Goal: Task Accomplishment & Management: Manage account settings

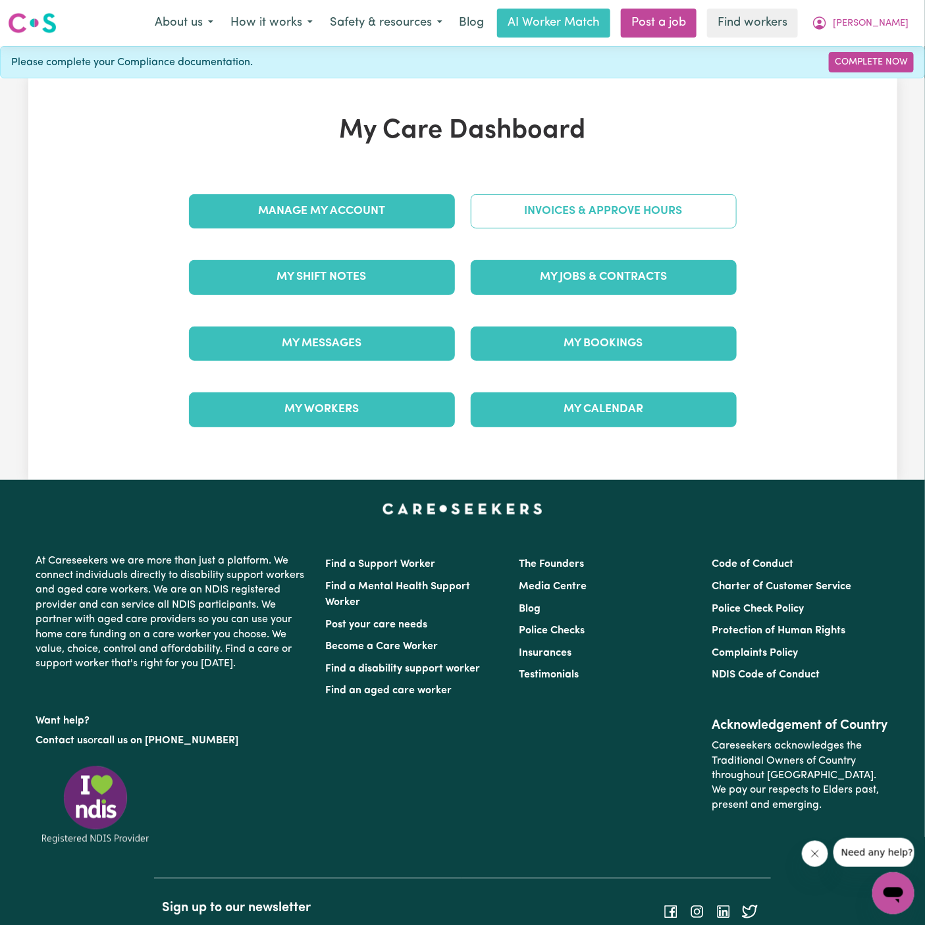
click at [622, 196] on link "Invoices & Approve Hours" at bounding box center [604, 211] width 266 height 34
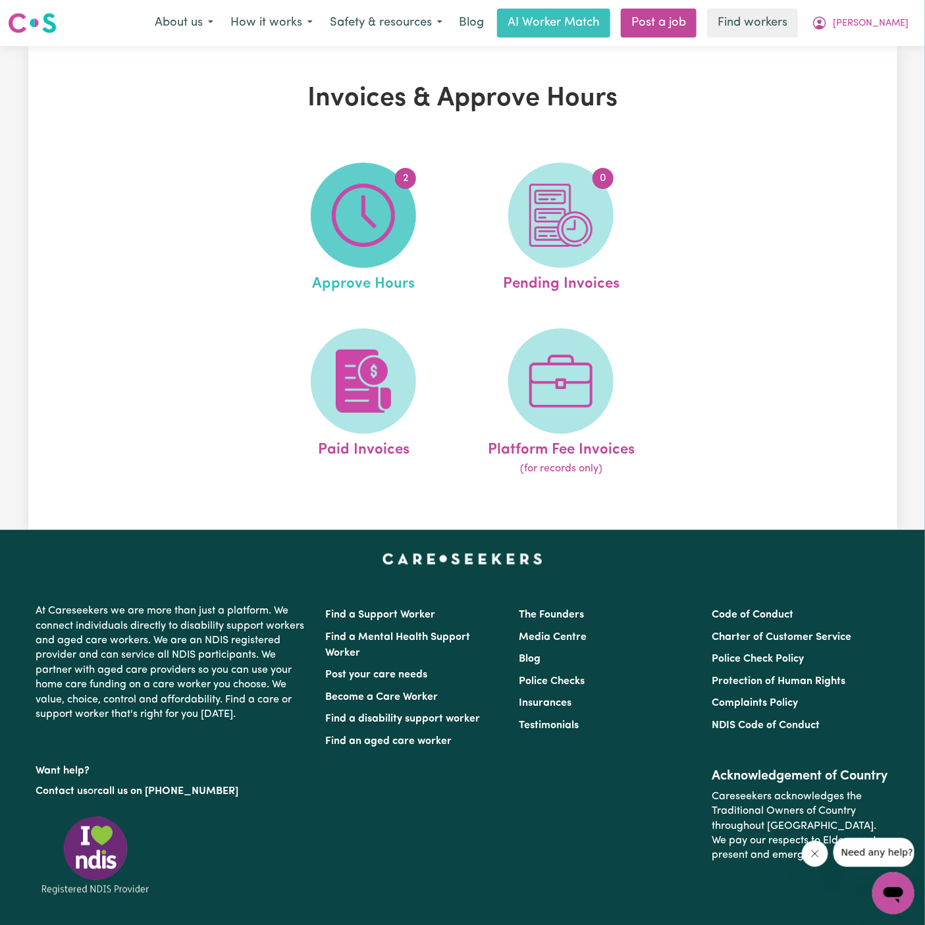
click at [377, 244] on img at bounding box center [363, 215] width 63 height 63
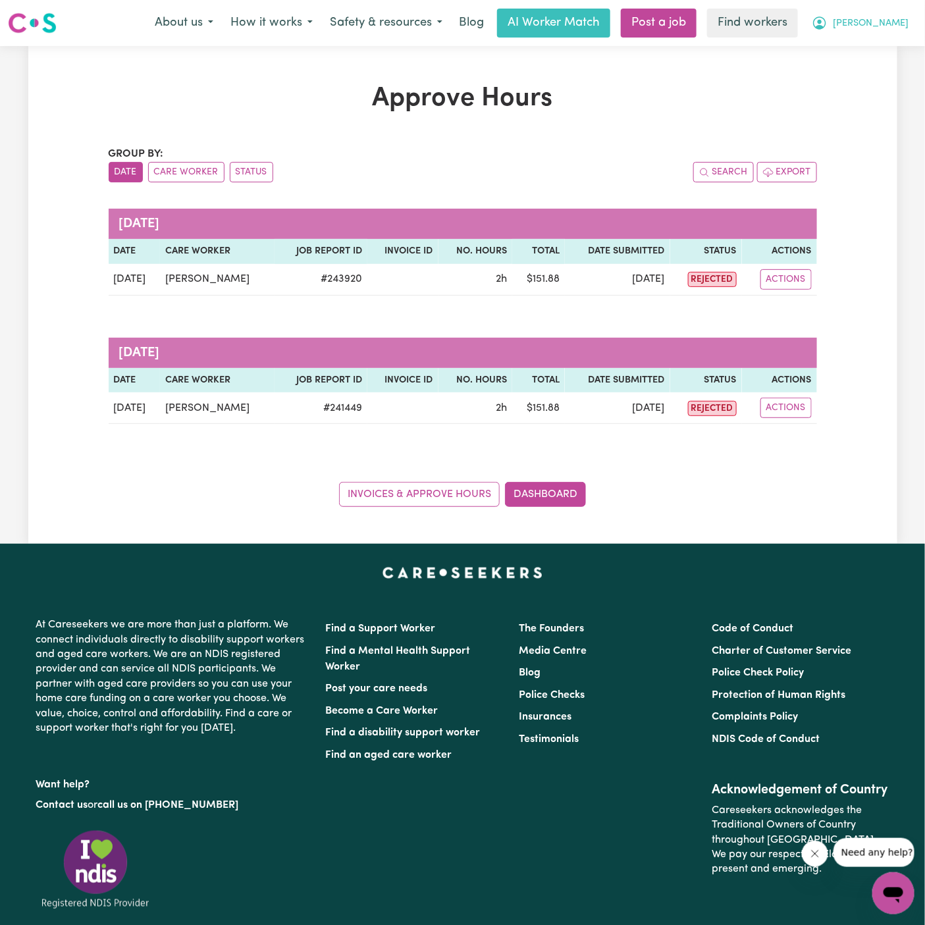
click at [894, 21] on span "[PERSON_NAME]" at bounding box center [871, 23] width 76 height 14
click at [894, 39] on link "My Dashboard" at bounding box center [864, 51] width 104 height 25
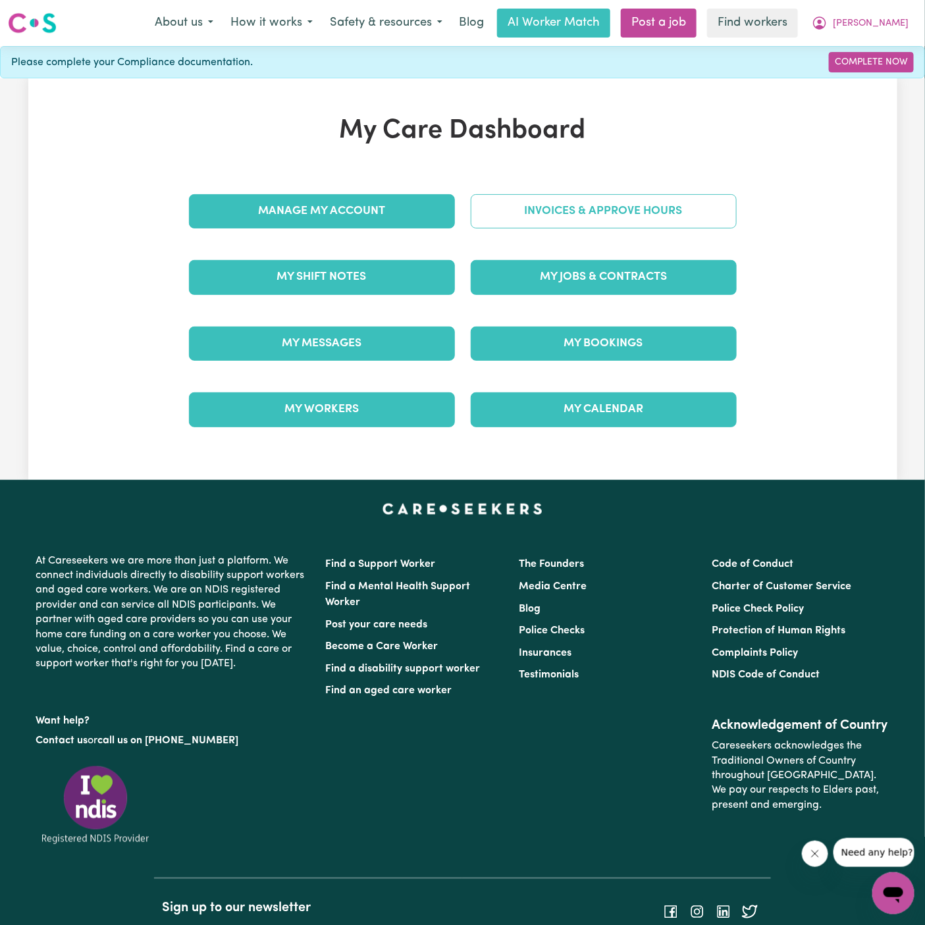
click at [653, 219] on link "Invoices & Approve Hours" at bounding box center [604, 211] width 266 height 34
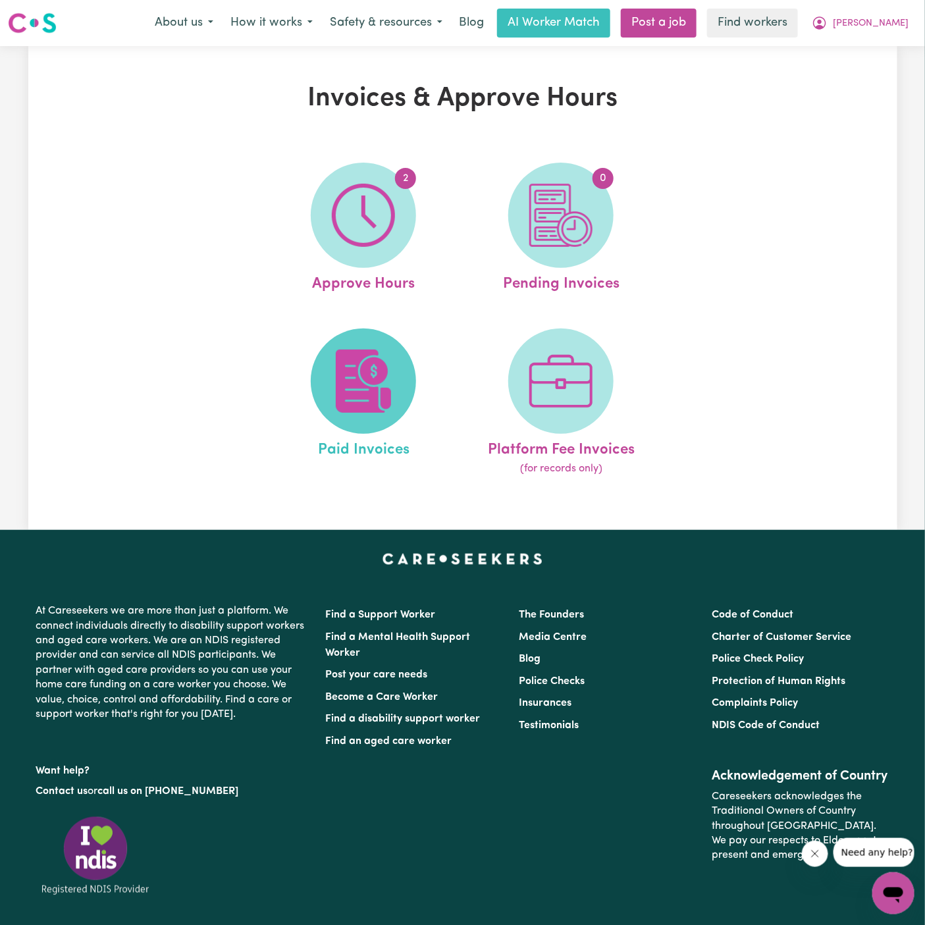
click at [369, 381] on img at bounding box center [363, 381] width 63 height 63
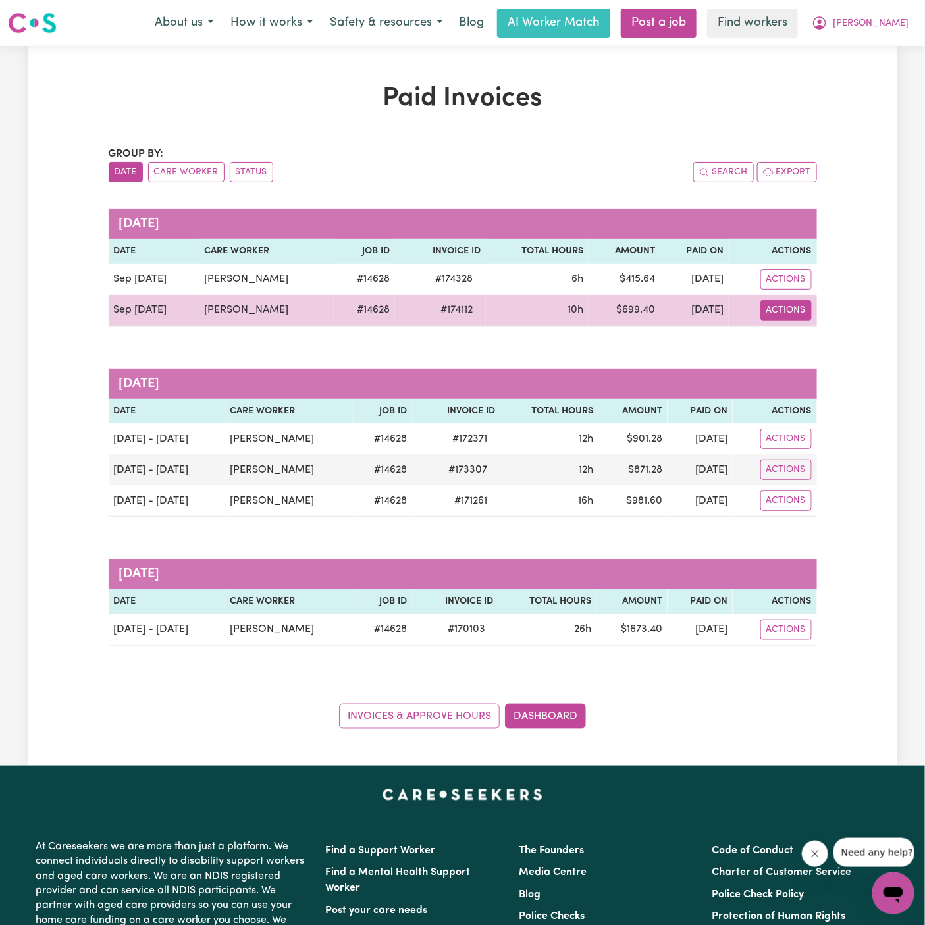
click at [783, 307] on button "Actions" at bounding box center [785, 310] width 51 height 20
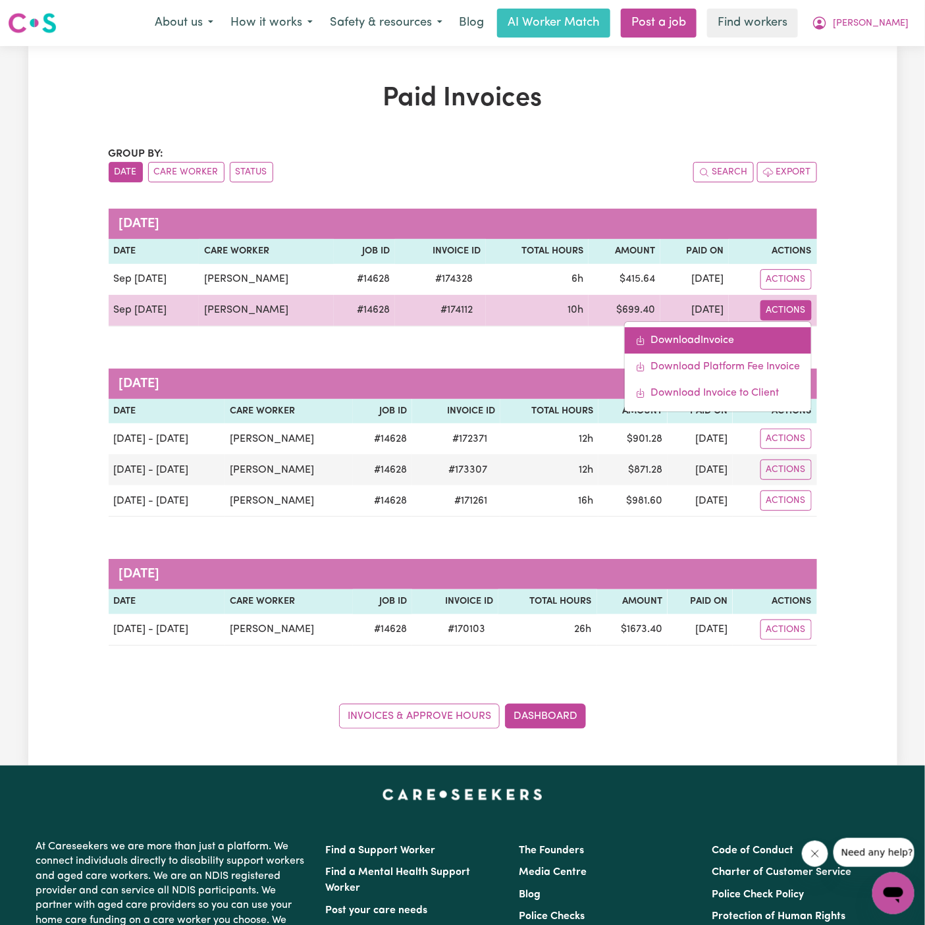
click at [776, 341] on link "Download Invoice" at bounding box center [718, 340] width 186 height 26
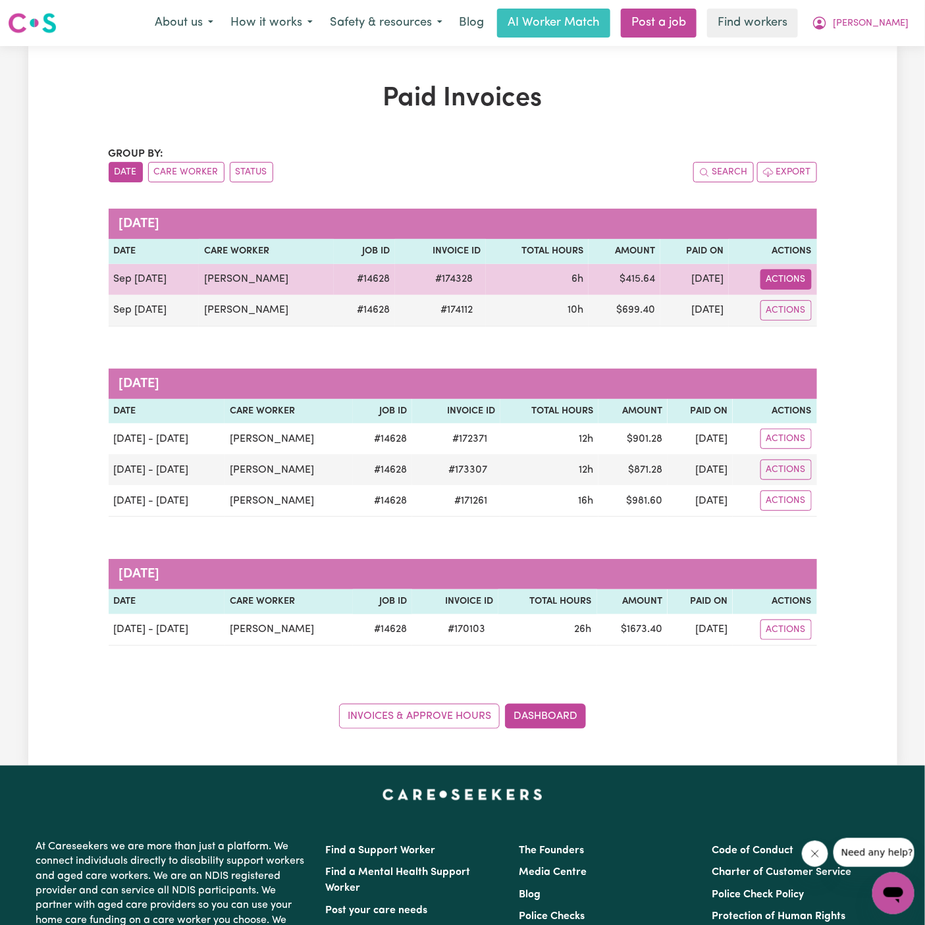
click at [785, 275] on button "Actions" at bounding box center [785, 279] width 51 height 20
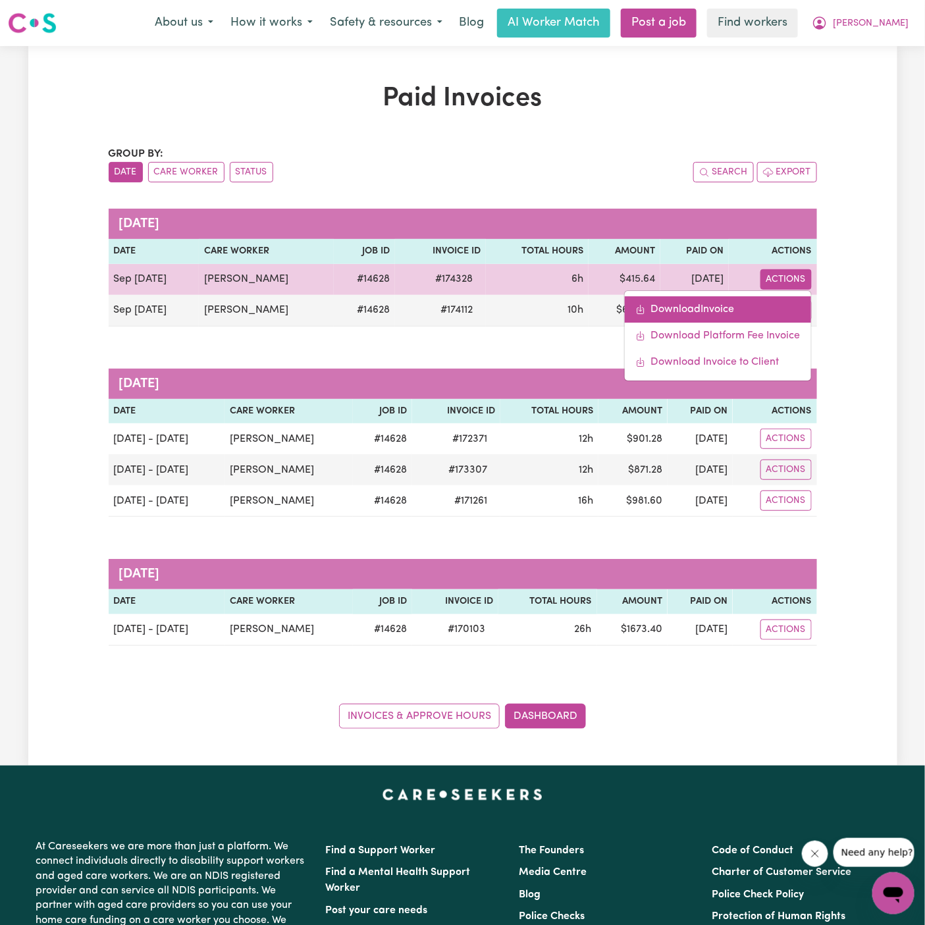
click at [758, 304] on link "Download Invoice" at bounding box center [718, 309] width 186 height 26
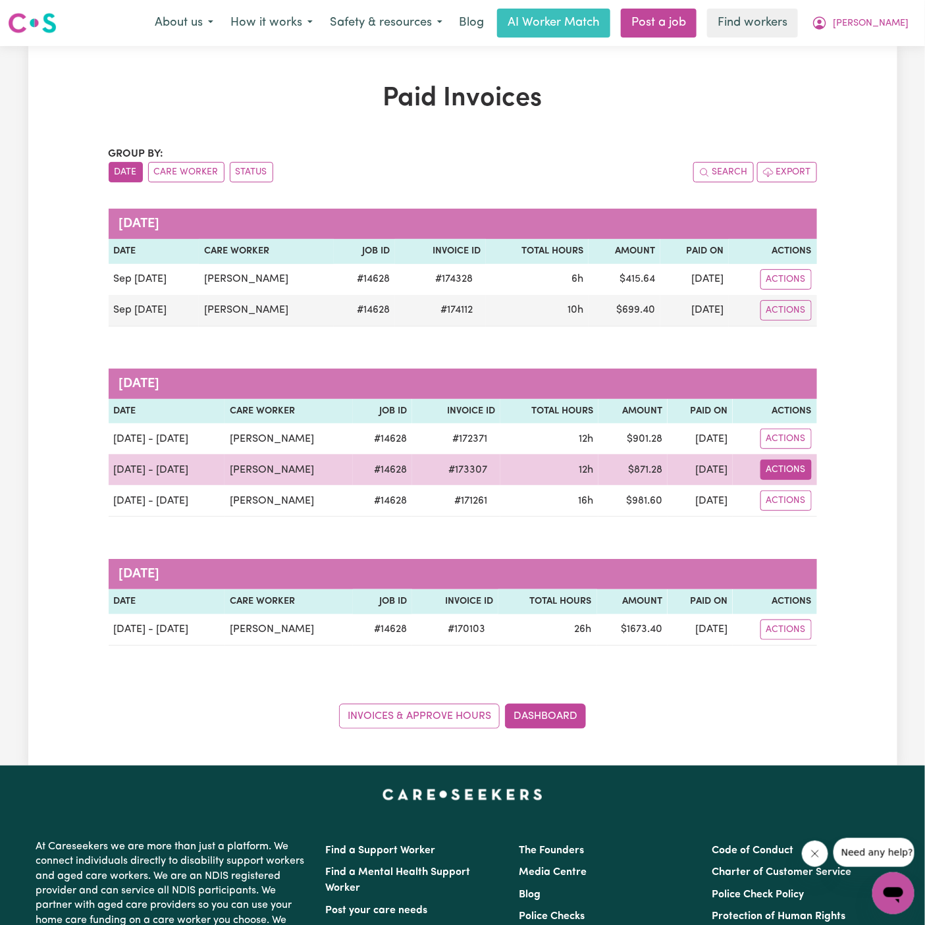
click at [794, 467] on button "Actions" at bounding box center [785, 470] width 51 height 20
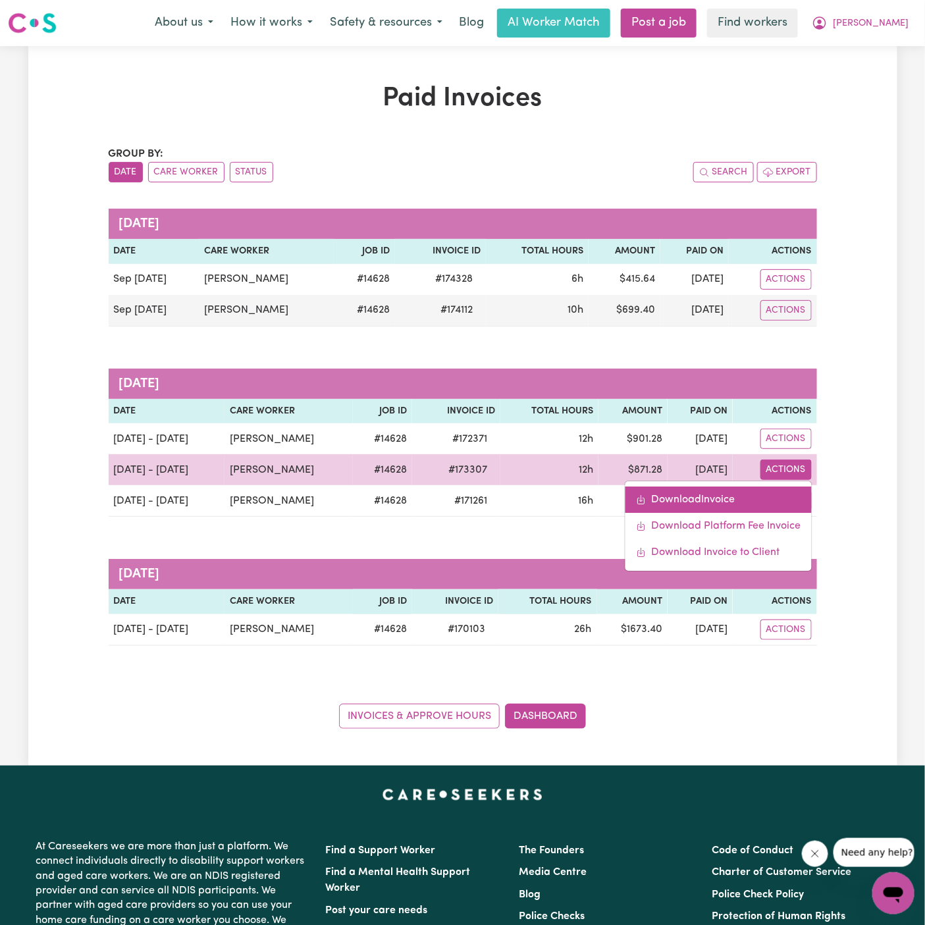
click at [725, 494] on link "Download Invoice" at bounding box center [718, 500] width 186 height 26
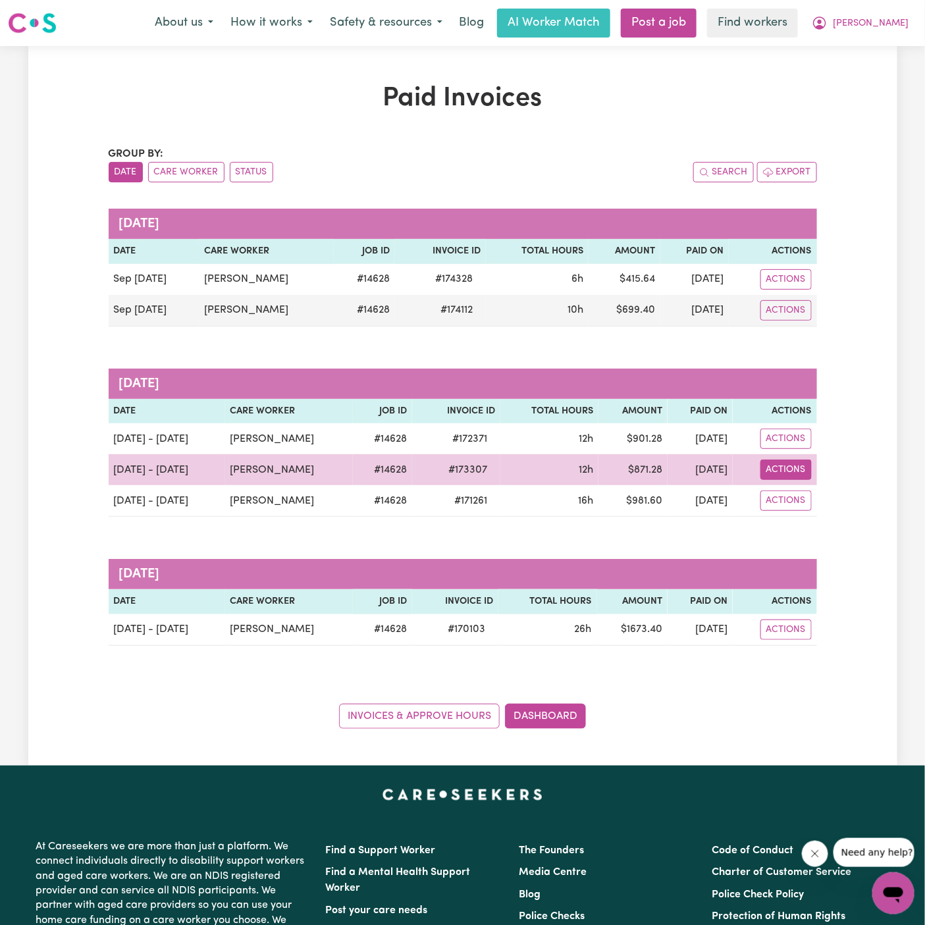
click at [797, 470] on button "Actions" at bounding box center [785, 470] width 51 height 20
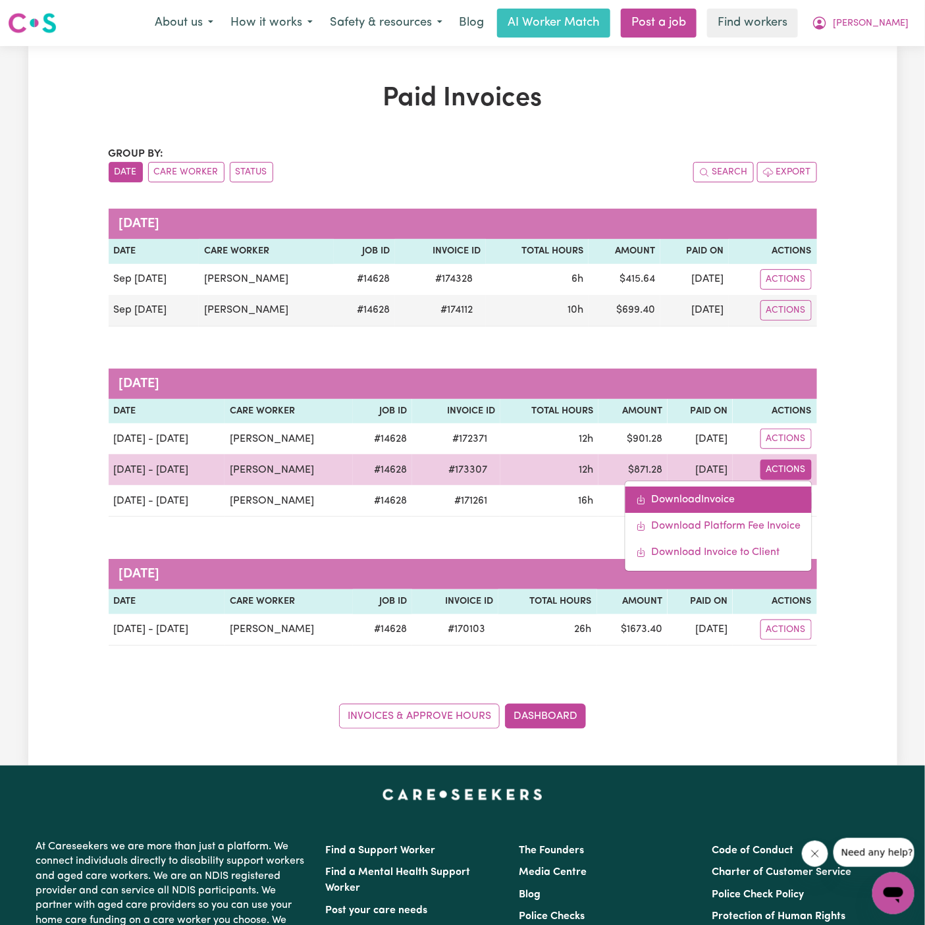
click at [752, 494] on link "Download Invoice" at bounding box center [718, 500] width 186 height 26
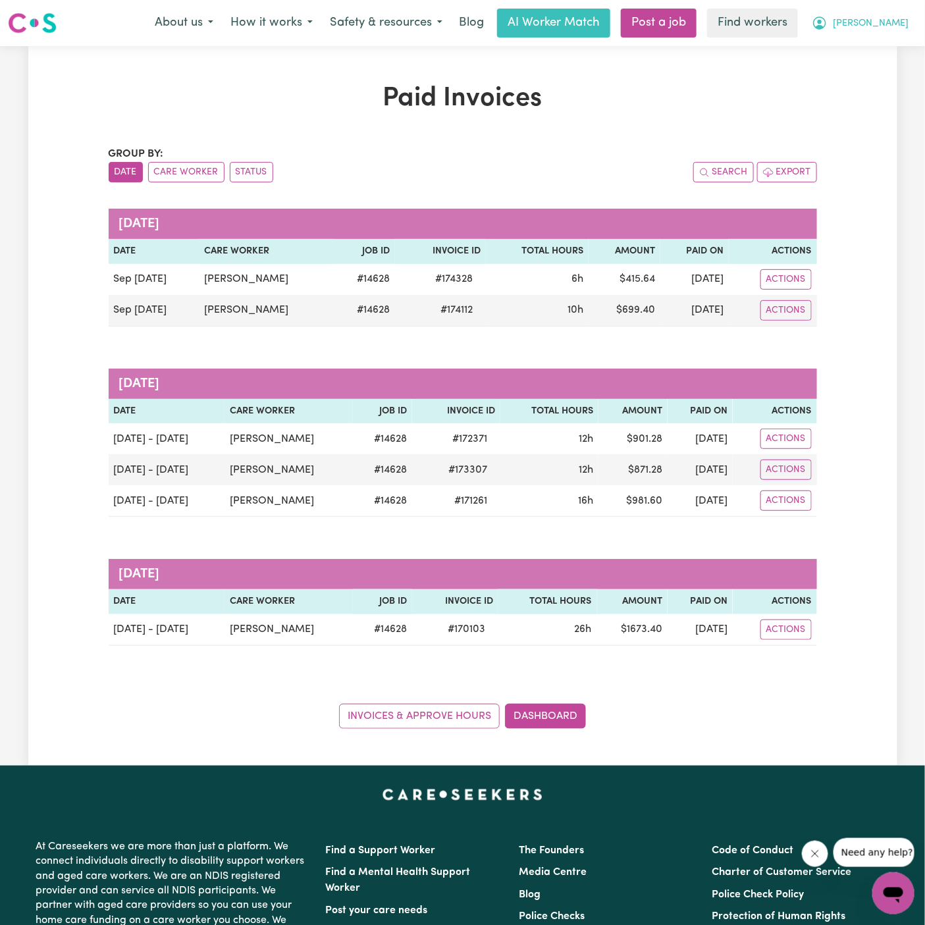
click at [889, 21] on span "[PERSON_NAME]" at bounding box center [871, 23] width 76 height 14
click at [887, 72] on link "Logout" at bounding box center [864, 75] width 104 height 25
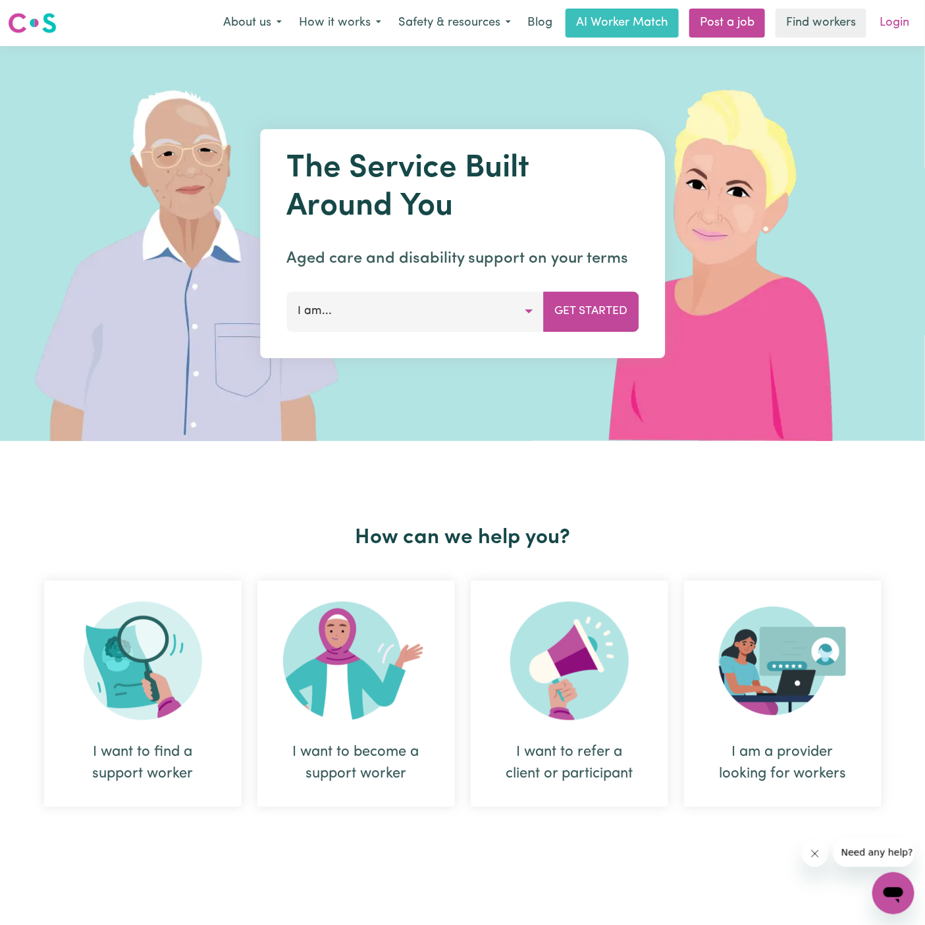
click at [901, 30] on link "Login" at bounding box center [894, 23] width 45 height 29
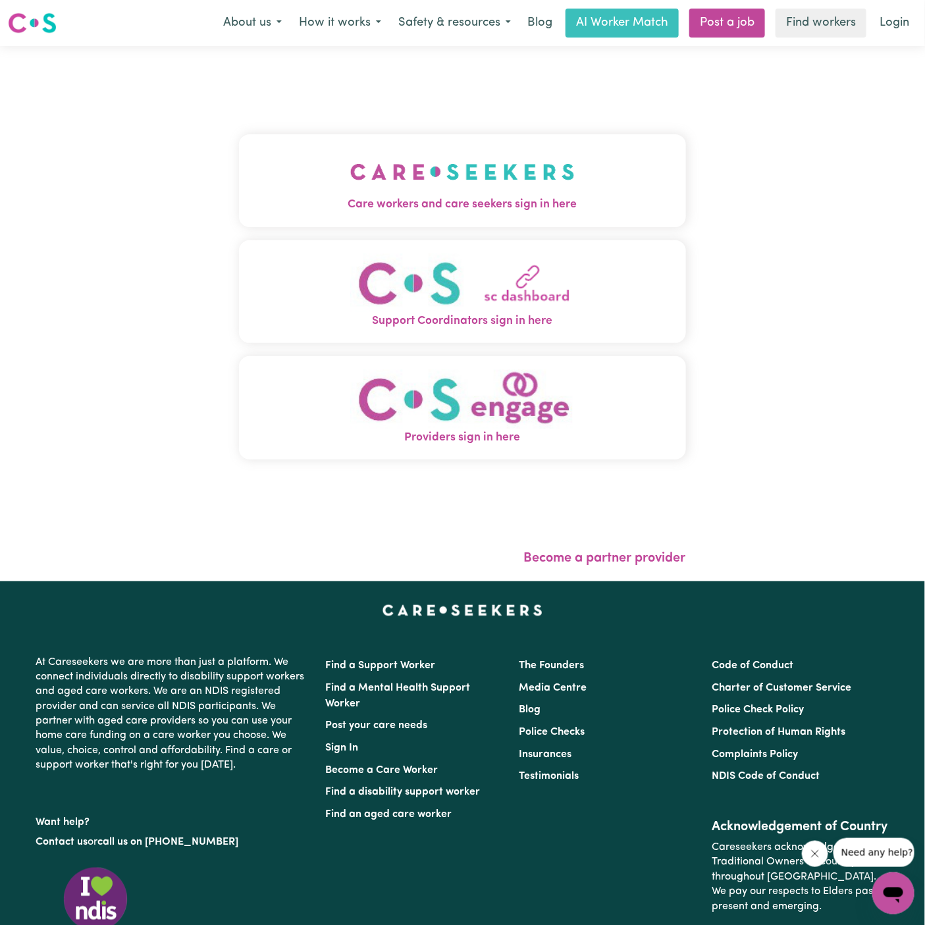
click at [581, 172] on button "Care workers and care seekers sign in here" at bounding box center [462, 180] width 447 height 92
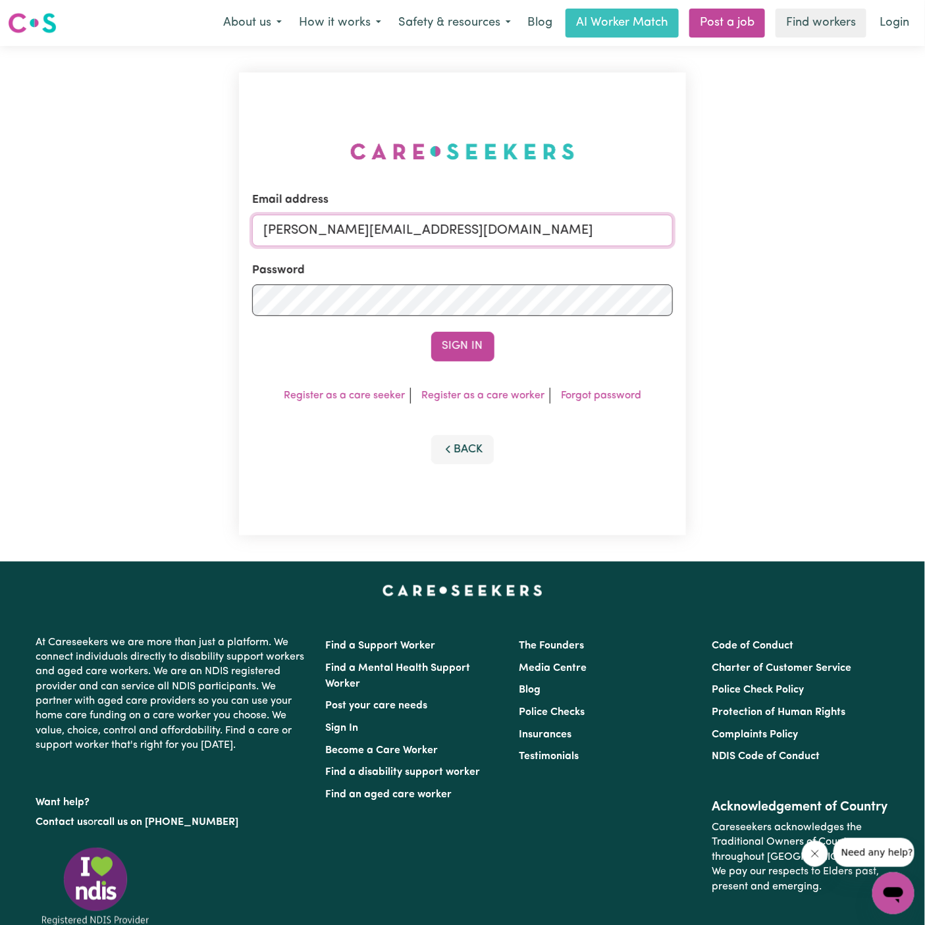
click at [513, 239] on input "[PERSON_NAME][EMAIL_ADDRESS][DOMAIN_NAME]" at bounding box center [462, 231] width 421 height 32
click at [448, 330] on div "Email address [EMAIL_ADDRESS][DOMAIN_NAME] Password Sign In Register as a care …" at bounding box center [462, 303] width 447 height 463
drag, startPoint x: 331, startPoint y: 229, endPoint x: 1013, endPoint y: 233, distance: 682.0
click at [924, 233] on html "Menu About us How it works Safety & resources Blog AI Worker Match Post a job F…" at bounding box center [462, 549] width 925 height 1098
type input "[EMAIL_ADDRESS][DOMAIN_NAME]"
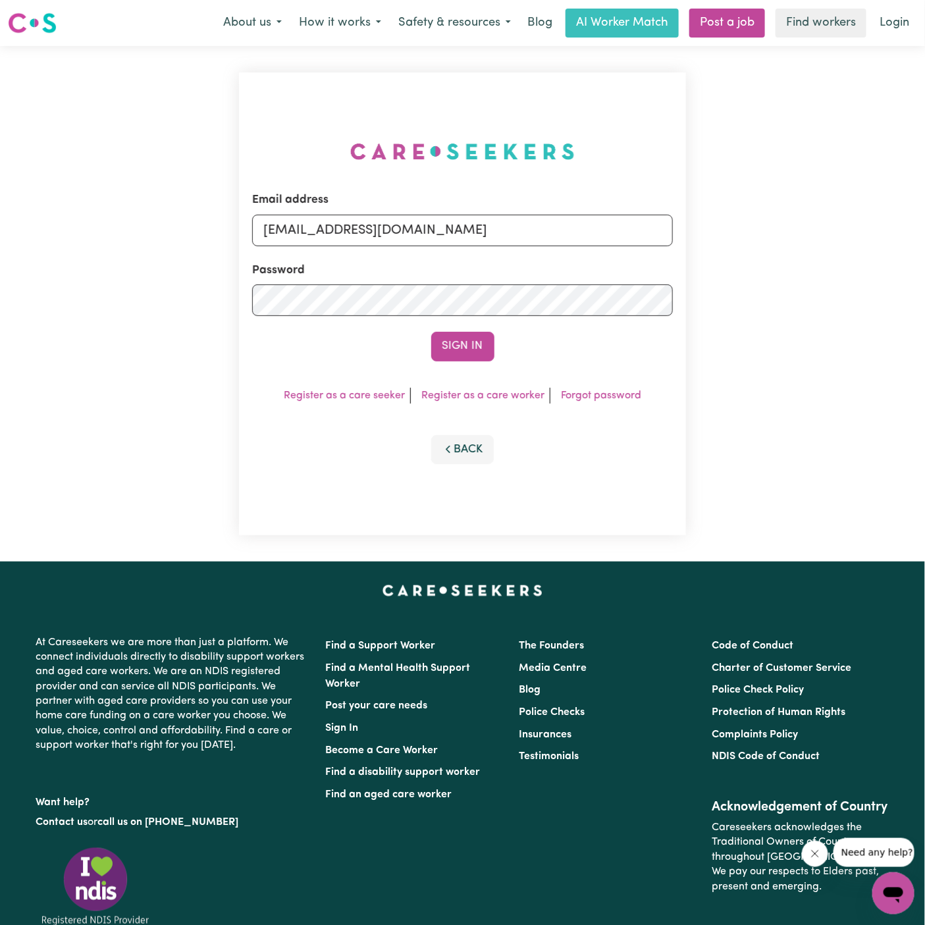
click at [492, 362] on div "Email address [EMAIL_ADDRESS][DOMAIN_NAME] Password Sign In Register as a care …" at bounding box center [462, 303] width 447 height 463
click at [473, 354] on button "Sign In" at bounding box center [462, 346] width 63 height 29
